Goal: Task Accomplishment & Management: Complete application form

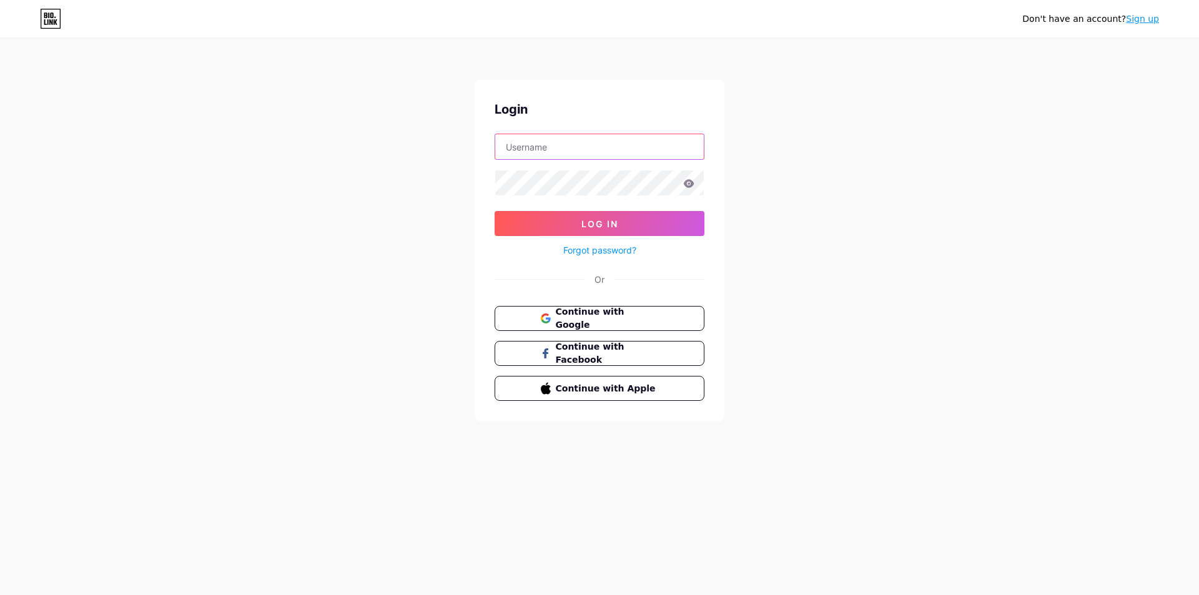
type input "[EMAIL_ADDRESS][DOMAIN_NAME]"
click at [1146, 24] on link "Sign up" at bounding box center [1142, 19] width 33 height 10
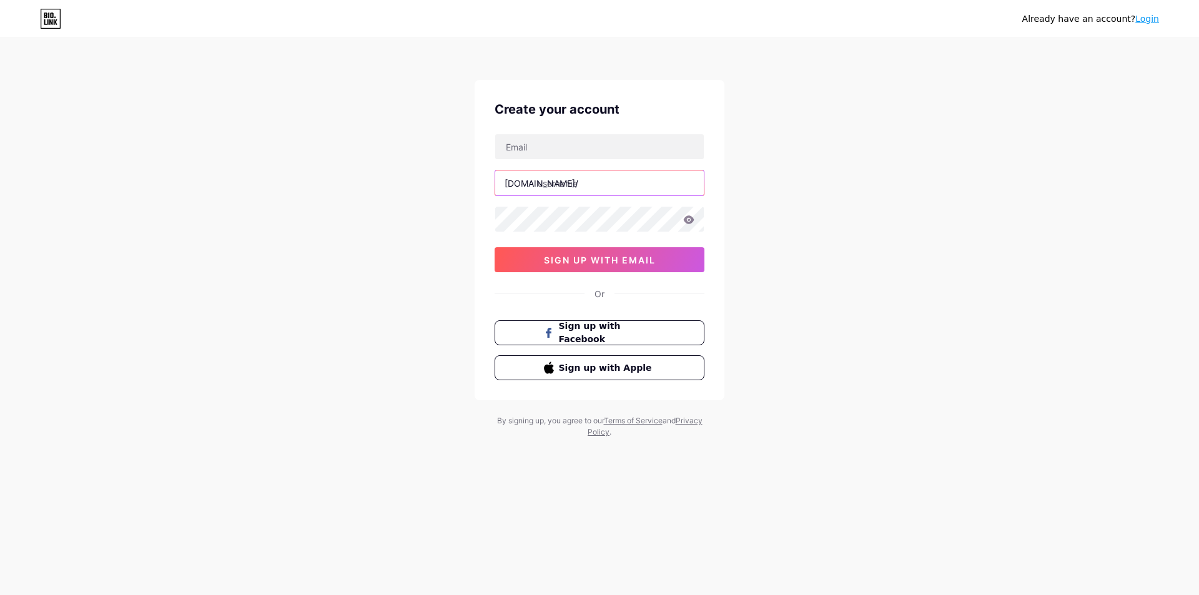
click at [596, 192] on input "text" at bounding box center [599, 182] width 209 height 25
paste input "davidbrooks"
click at [562, 177] on input "davidbrooks" at bounding box center [599, 182] width 209 height 25
type input "daviddbrooks"
click at [622, 190] on input "daviddbrooks" at bounding box center [599, 182] width 209 height 25
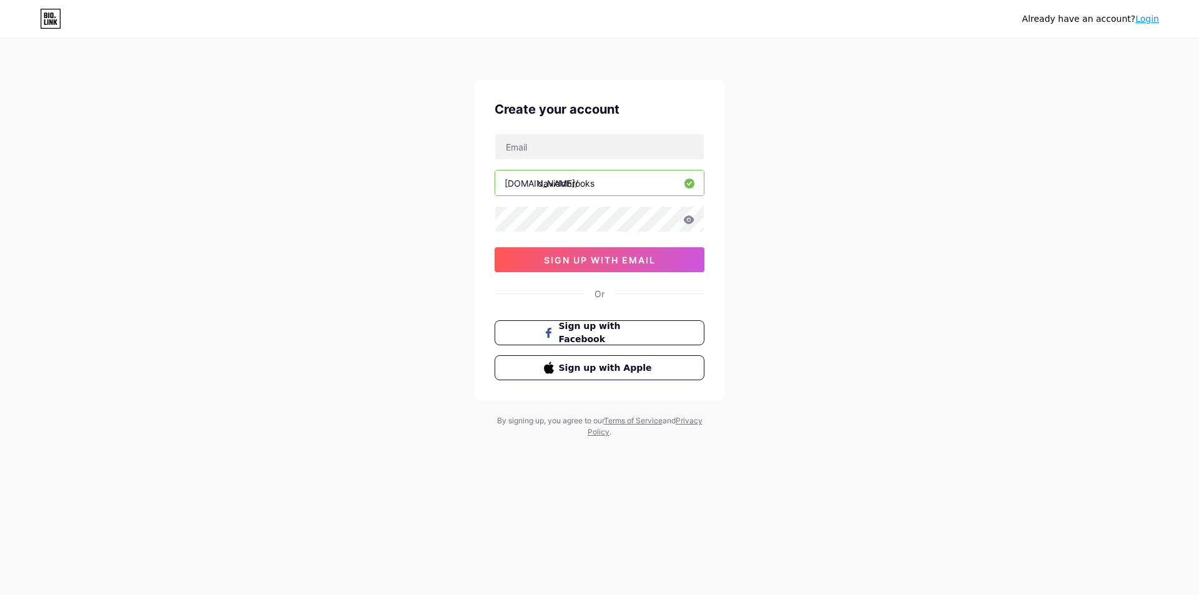
click at [624, 160] on div "[DOMAIN_NAME]/ daviddbrooks 0cAFcWeA5NdlFTAUKj7_c3JMfJHAGn8Qt6ZGFy4C40kdEA7AQUP…" at bounding box center [600, 203] width 210 height 139
click at [630, 149] on input "text" at bounding box center [599, 146] width 209 height 25
paste input "[EMAIL_ADDRESS][DOMAIN_NAME]"
type input "[EMAIL_ADDRESS][DOMAIN_NAME]"
click at [844, 180] on div "Already have an account? Login Create your account [EMAIL_ADDRESS][DOMAIN_NAME]…" at bounding box center [599, 239] width 1199 height 478
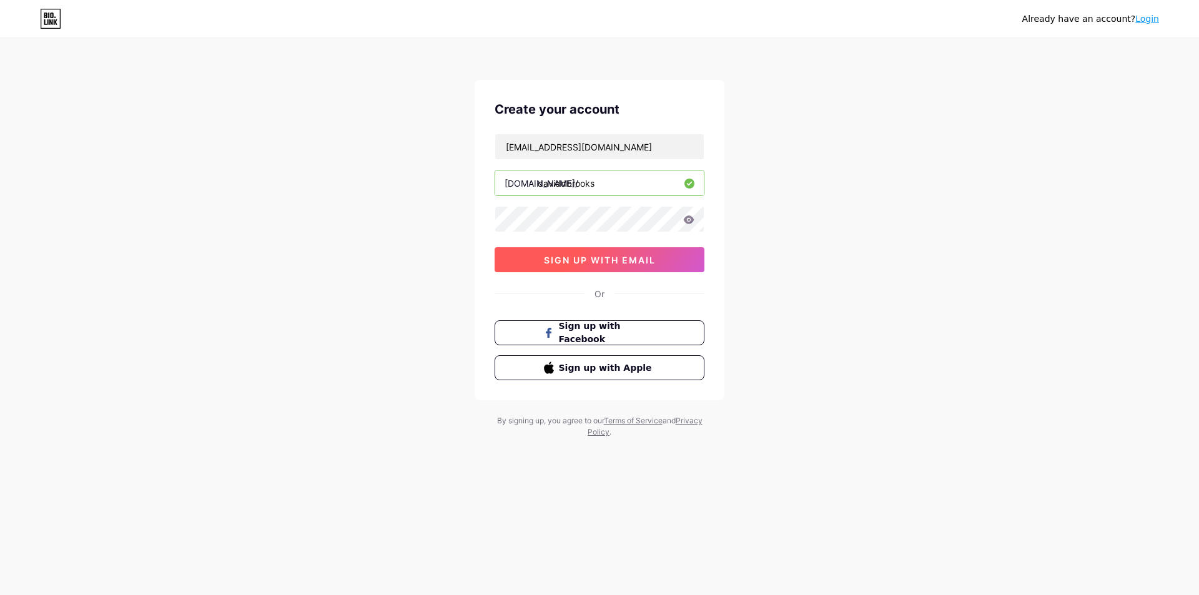
click at [598, 263] on span "sign up with email" at bounding box center [600, 260] width 112 height 11
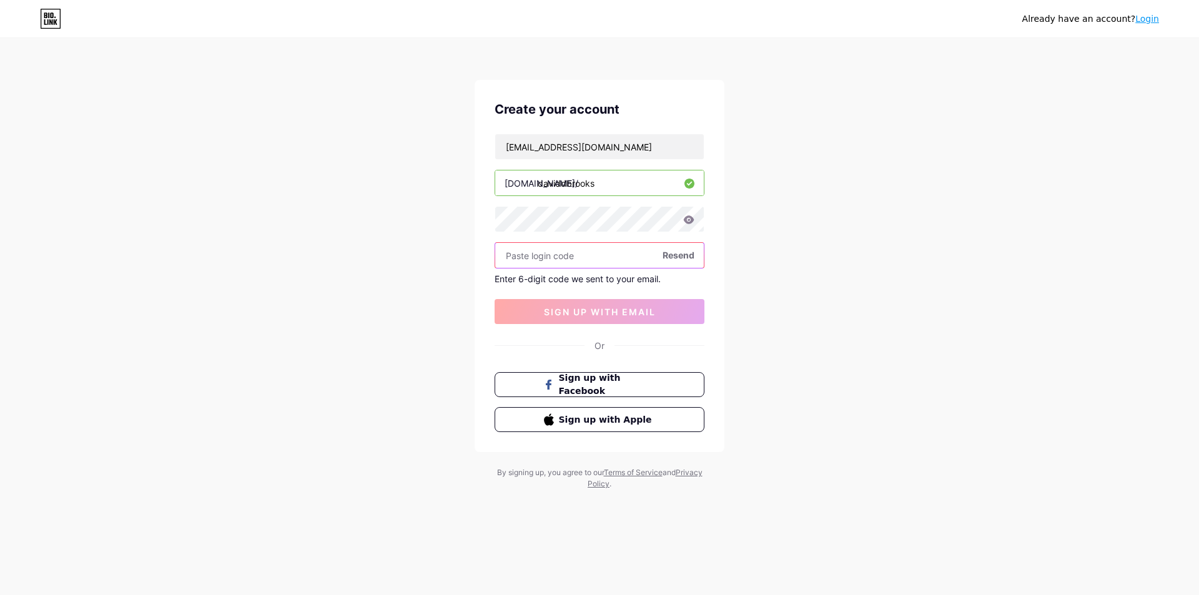
paste input "686093"
type input "686093"
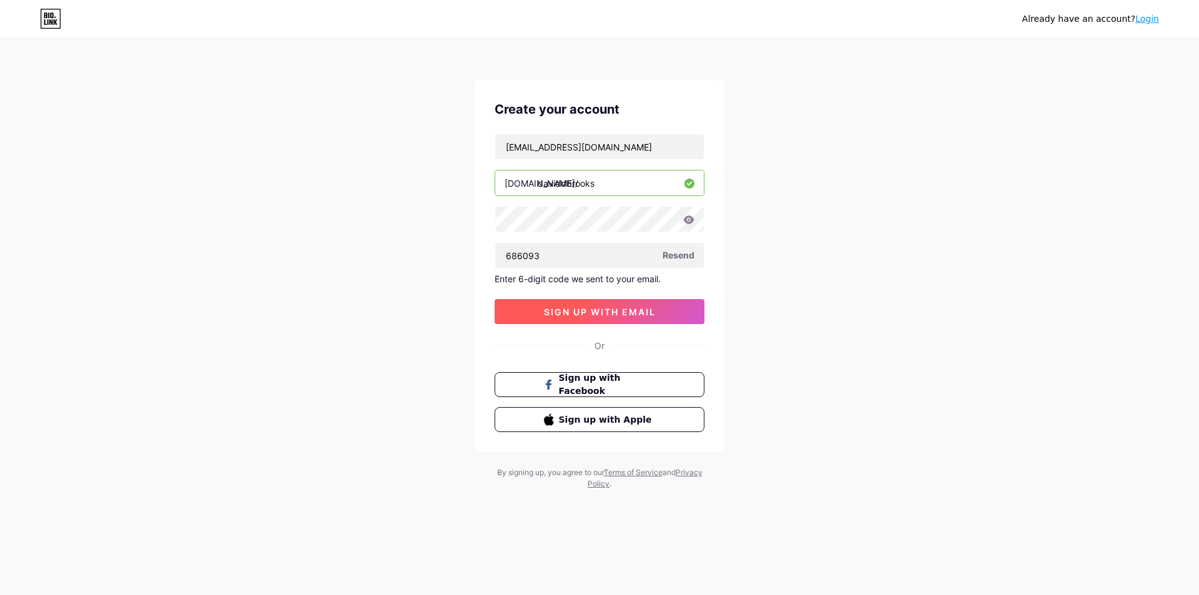
click at [609, 313] on span "sign up with email" at bounding box center [600, 312] width 112 height 11
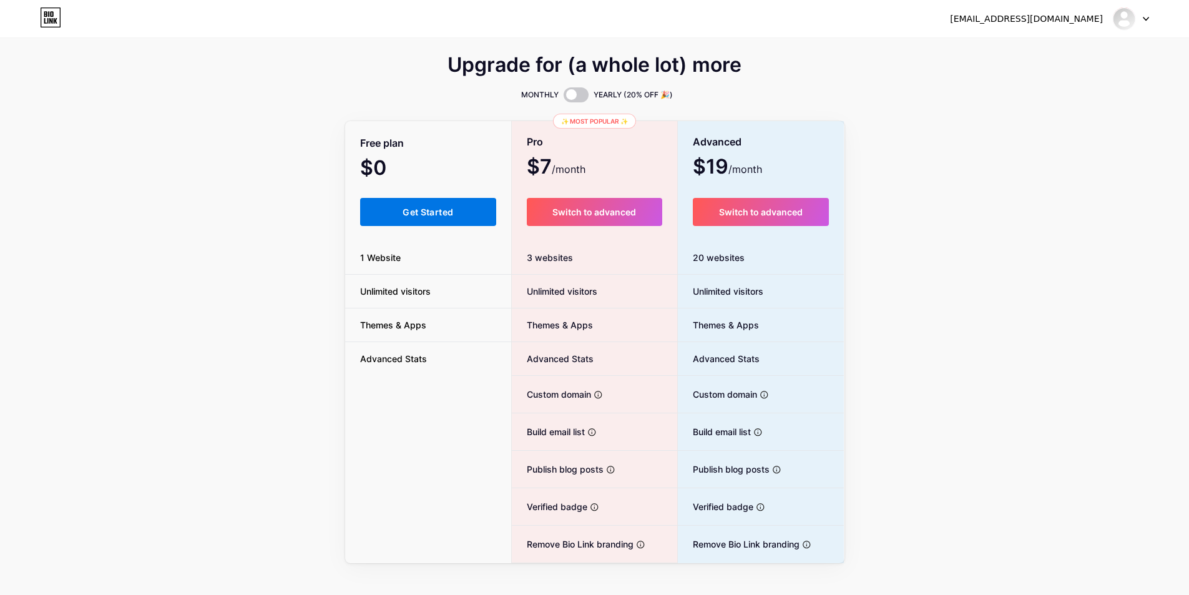
click at [407, 207] on span "Get Started" at bounding box center [428, 212] width 51 height 11
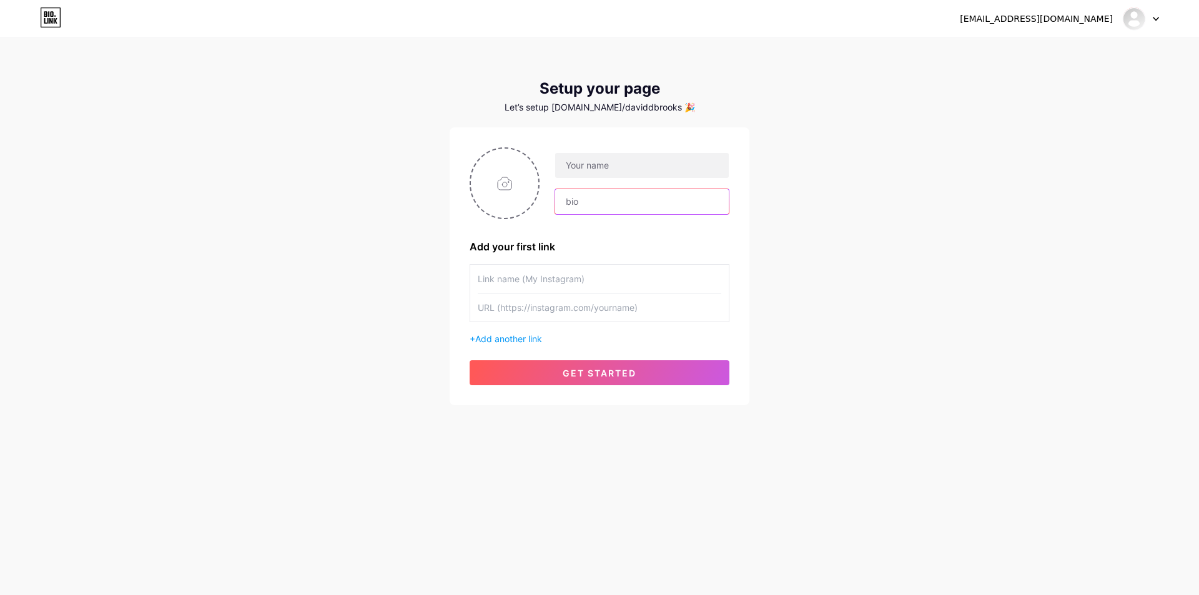
click at [609, 205] on input "text" at bounding box center [642, 201] width 174 height 25
paste input "I am [PERSON_NAME], an online brand builder who has helped small shops and new …"
drag, startPoint x: 762, startPoint y: 200, endPoint x: 774, endPoint y: 201, distance: 11.9
click at [774, 201] on div "[EMAIL_ADDRESS][DOMAIN_NAME] Dashboard Logout Setup your page Let’s setup [DOMA…" at bounding box center [599, 222] width 1199 height 445
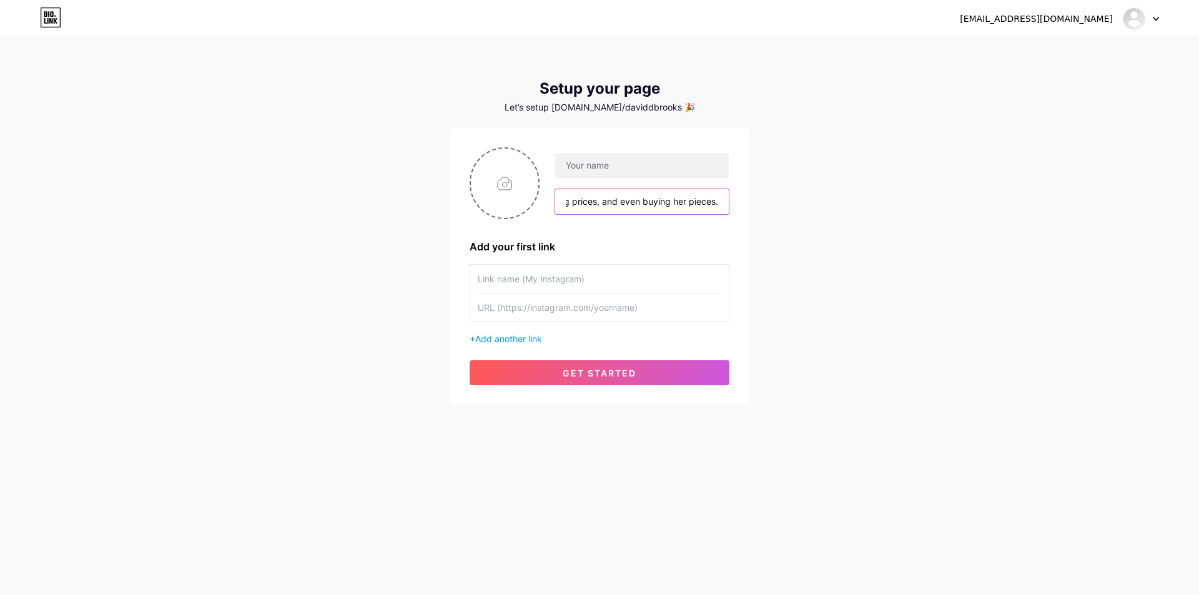
scroll to position [0, 1952]
type input "I am [PERSON_NAME], an online brand builder who has helped small shops and new …"
click at [792, 222] on div "[EMAIL_ADDRESS][DOMAIN_NAME] Dashboard Logout Setup your page Let’s setup [DOMA…" at bounding box center [599, 222] width 1199 height 445
click at [623, 166] on input "text" at bounding box center [642, 165] width 174 height 25
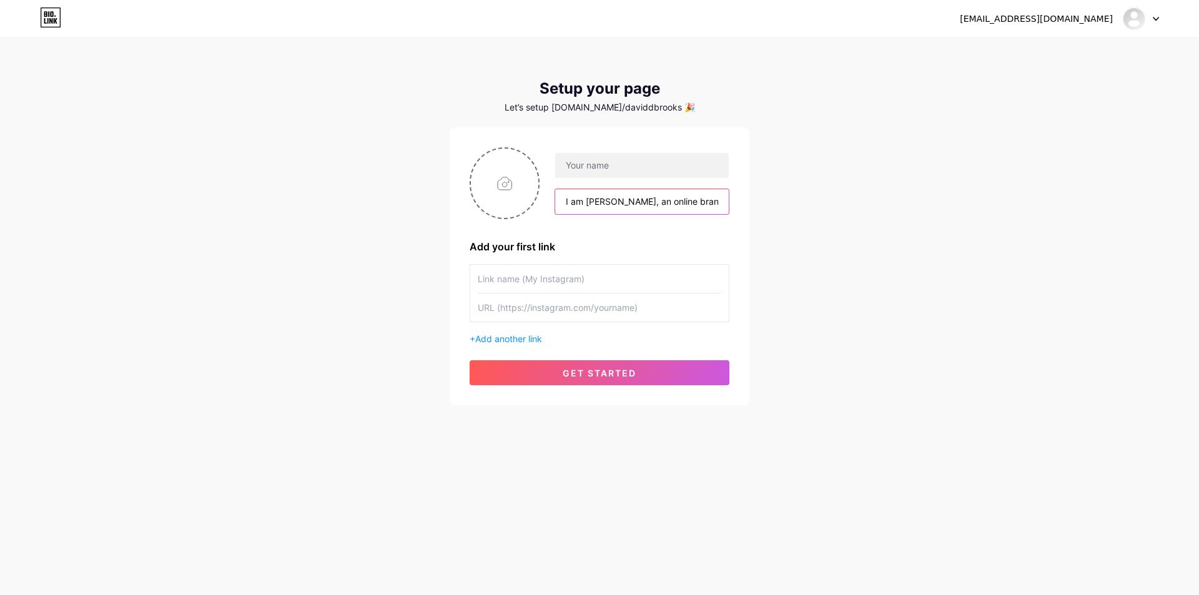
drag, startPoint x: 589, startPoint y: 203, endPoint x: 641, endPoint y: 204, distance: 51.2
click at [641, 204] on input "I am [PERSON_NAME], an online brand builder who has helped small shops and new …" at bounding box center [642, 201] width 174 height 25
click at [636, 170] on input "text" at bounding box center [642, 165] width 174 height 25
paste input "[PERSON_NAME]"
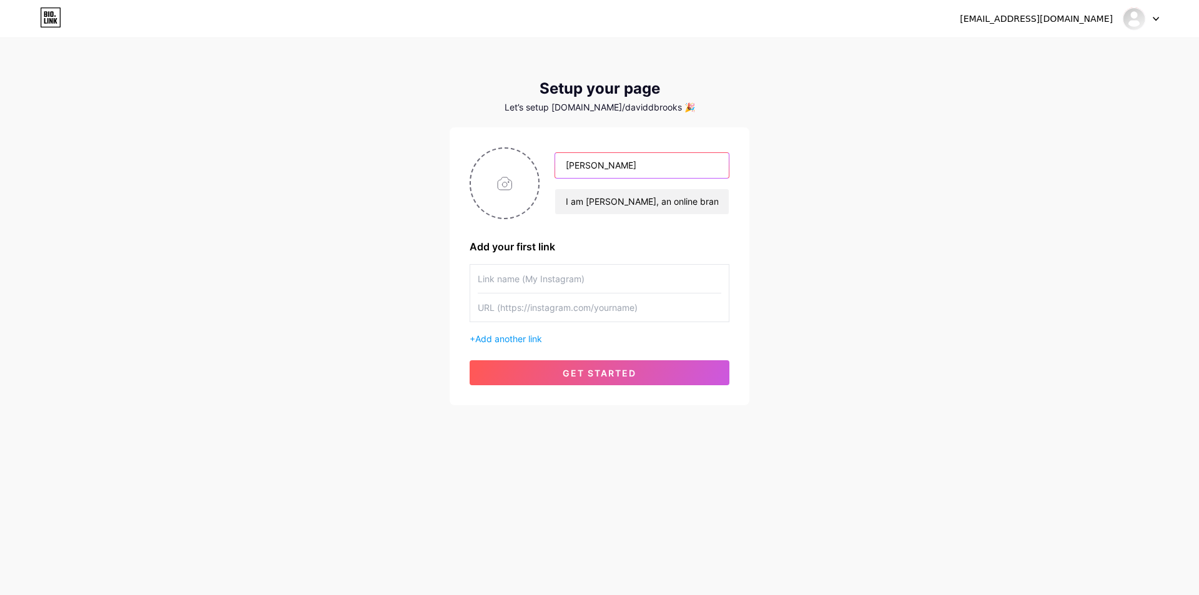
type input "[PERSON_NAME]"
click at [541, 287] on input "text" at bounding box center [600, 279] width 244 height 28
click at [518, 314] on input "text" at bounding box center [600, 307] width 244 height 28
paste input "[URL][DOMAIN_NAME]"
type input "[URL][DOMAIN_NAME]"
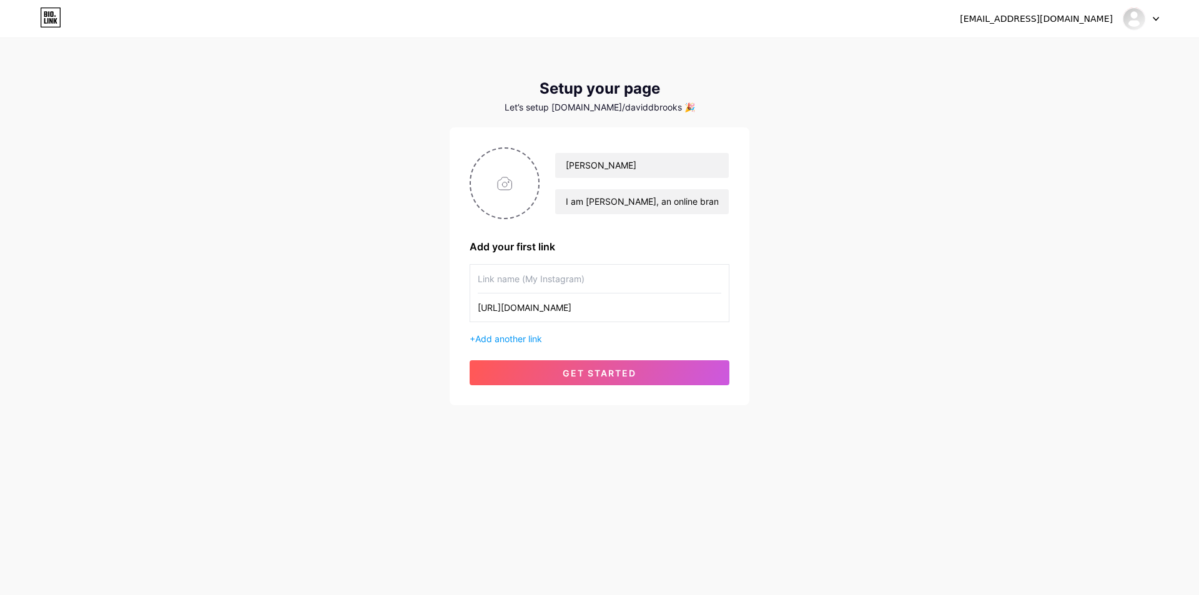
click at [569, 273] on input "text" at bounding box center [600, 279] width 244 height 28
type input "Visit Now"
click at [508, 162] on input "file" at bounding box center [504, 183] width 67 height 69
type input "C:\fakepath\f761a7b82241a3821b9227596c84602b.jpg"
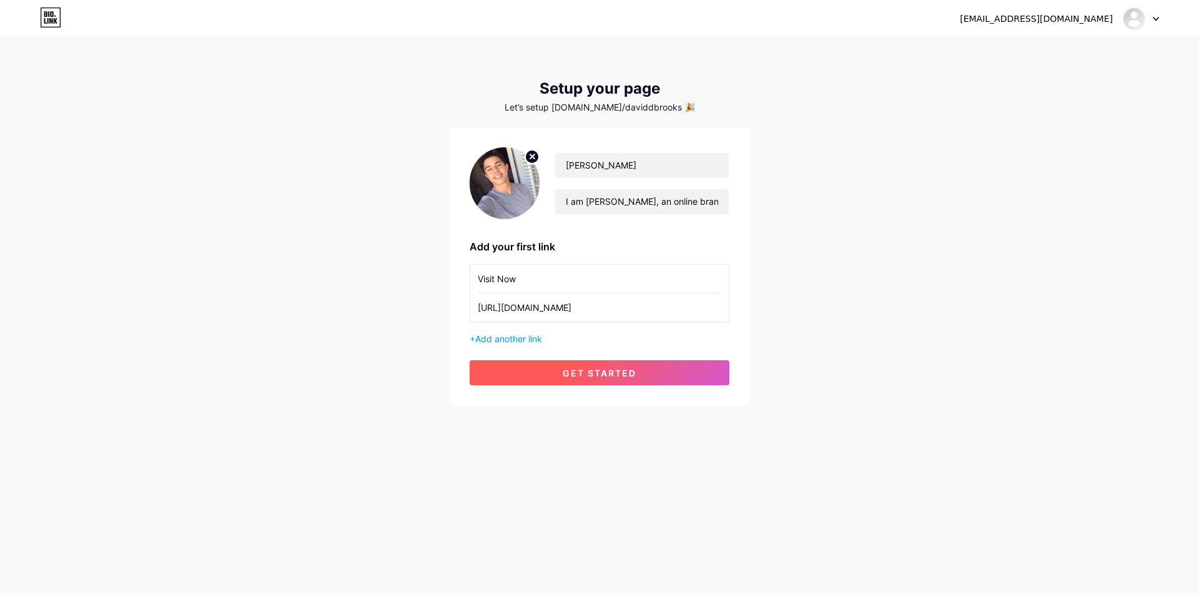
click at [614, 376] on span "get started" at bounding box center [600, 373] width 74 height 11
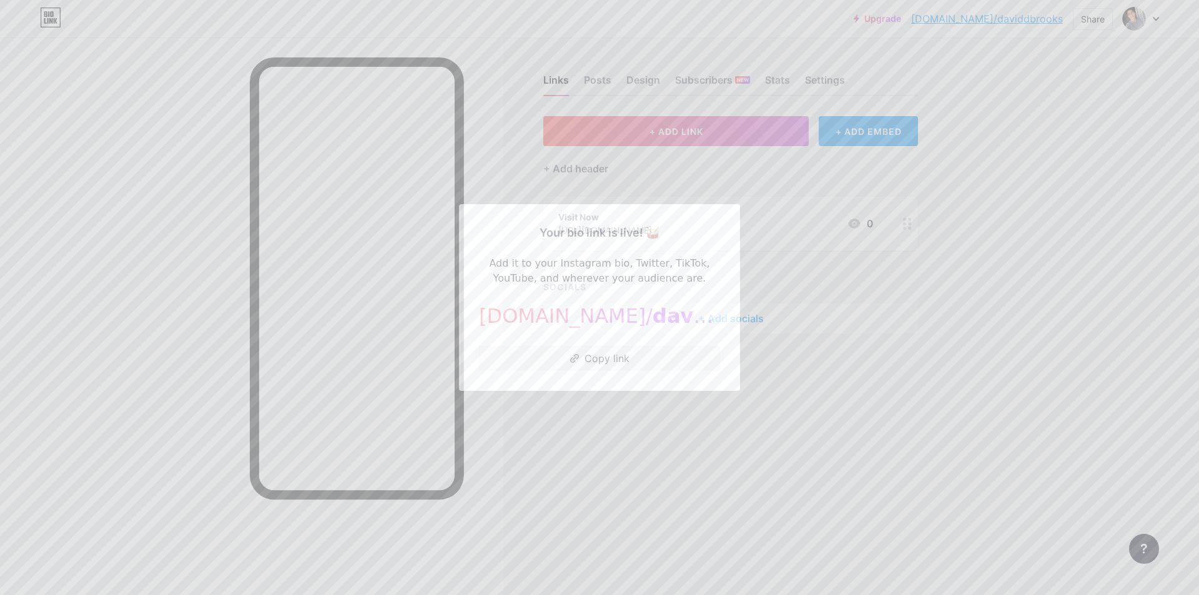
click at [652, 325] on span "daviddbrooks" at bounding box center [728, 316] width 153 height 24
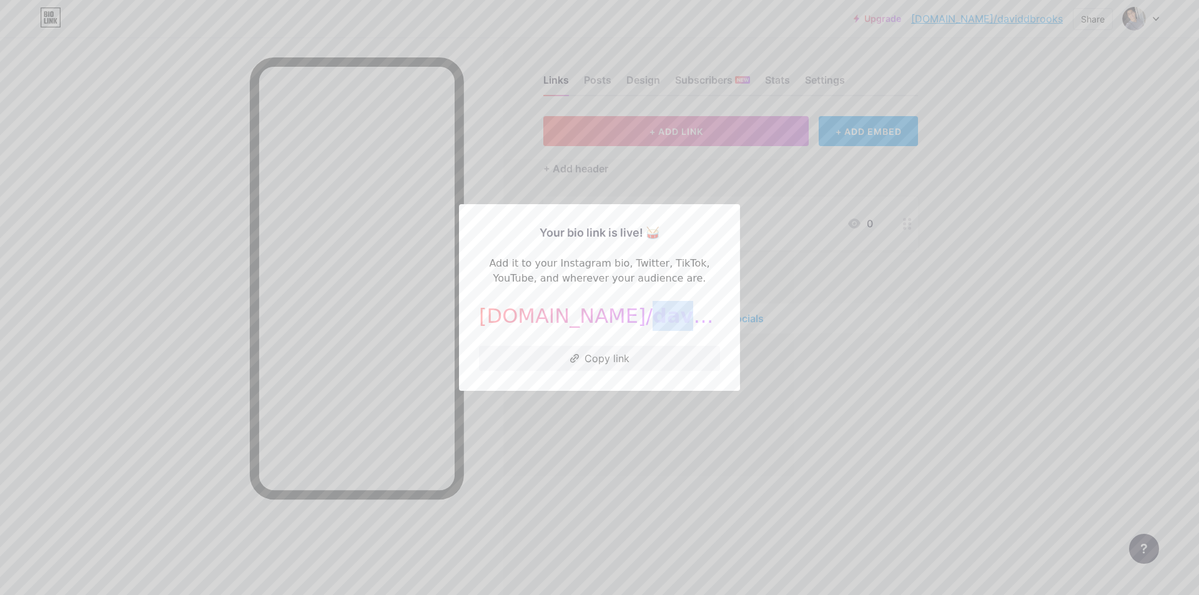
click at [652, 320] on span "daviddbrooks" at bounding box center [728, 316] width 153 height 24
